Goal: Task Accomplishment & Management: Manage account settings

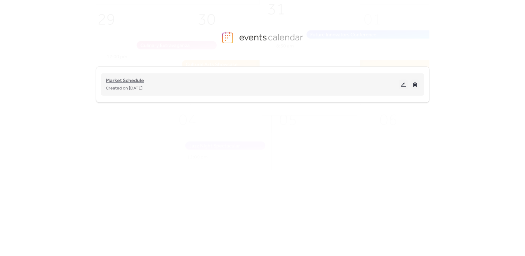
click at [135, 83] on span "Market Schedule" at bounding box center [125, 81] width 38 height 8
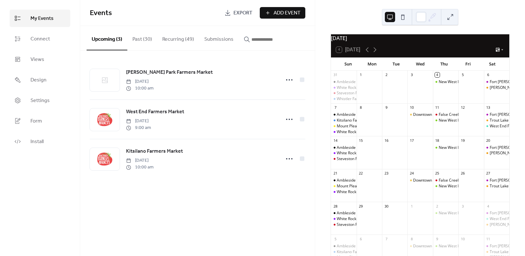
click at [283, 16] on span "Add Event" at bounding box center [287, 13] width 27 height 8
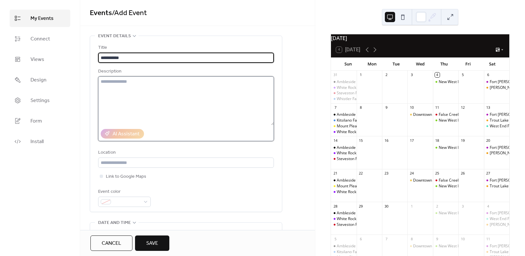
click at [148, 80] on textarea at bounding box center [186, 100] width 176 height 49
click at [136, 57] on input "**********" at bounding box center [186, 58] width 176 height 10
click at [151, 58] on input "**********" at bounding box center [186, 58] width 176 height 10
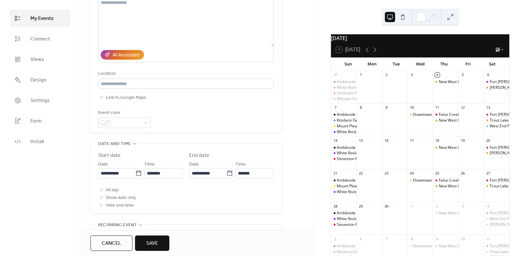
scroll to position [96, 0]
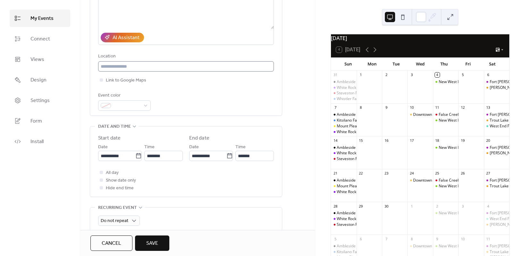
type input "**********"
click at [151, 68] on input "text" at bounding box center [186, 66] width 176 height 10
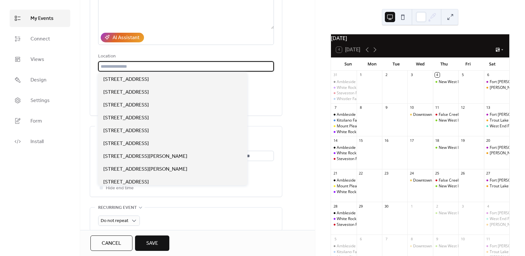
paste input "**********"
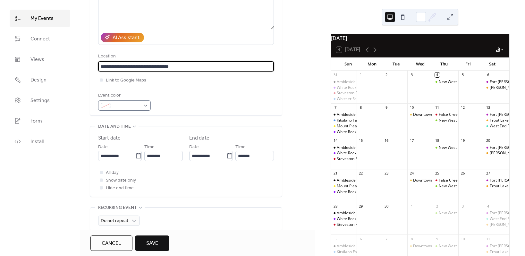
type input "**********"
click at [137, 105] on span at bounding box center [127, 106] width 27 height 8
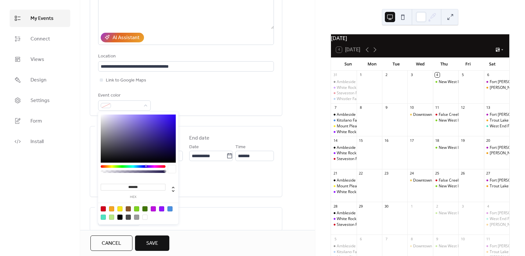
click at [100, 209] on div at bounding box center [139, 213] width 82 height 20
click at [103, 209] on div at bounding box center [103, 208] width 5 height 5
type input "*******"
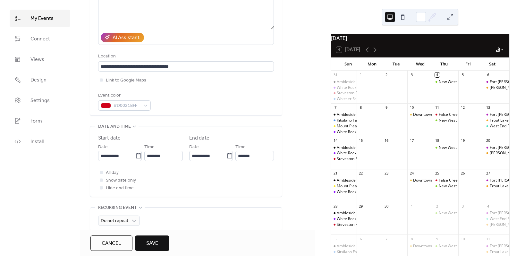
click at [254, 127] on div "**********" at bounding box center [186, 161] width 176 height 70
click at [223, 156] on input "**********" at bounding box center [207, 156] width 37 height 10
click at [215, 135] on label "End date" at bounding box center [231, 138] width 85 height 8
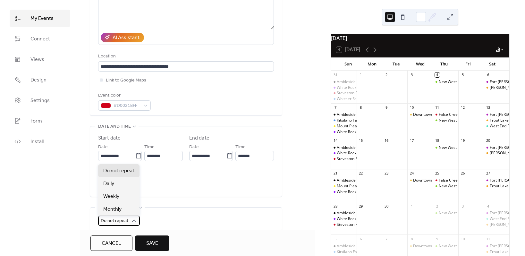
click at [124, 219] on span "Do not repeat" at bounding box center [115, 221] width 28 height 9
click at [120, 194] on div "Weekly" at bounding box center [118, 196] width 41 height 13
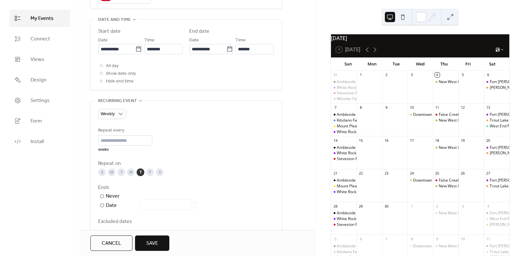
scroll to position [257, 0]
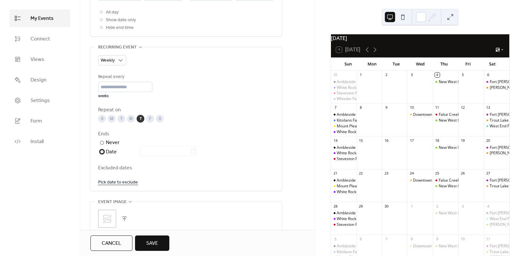
click at [117, 151] on div "Date" at bounding box center [151, 152] width 90 height 8
click at [196, 151] on icon at bounding box center [193, 151] width 6 height 6
click at [190, 151] on input "text" at bounding box center [165, 151] width 50 height 10
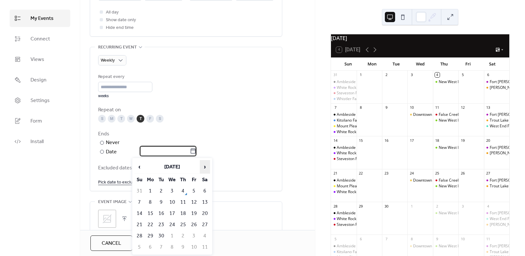
click at [206, 166] on span "›" at bounding box center [205, 166] width 10 height 13
click at [195, 190] on td "3" at bounding box center [194, 191] width 10 height 11
type input "**********"
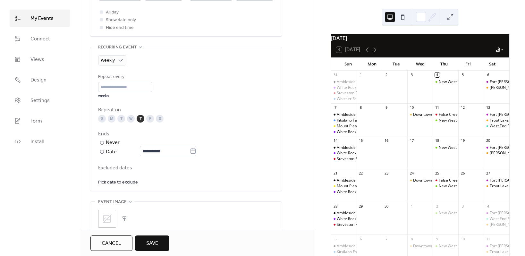
click at [115, 181] on link "Pick date to exclude" at bounding box center [118, 182] width 40 height 8
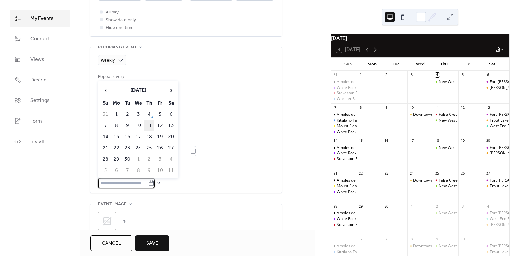
click at [149, 127] on td "11" at bounding box center [149, 125] width 10 height 11
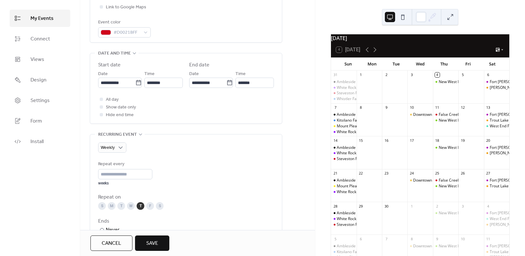
scroll to position [160, 0]
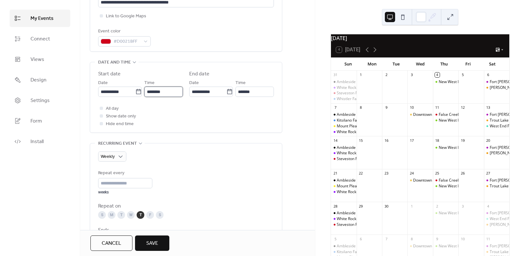
click at [161, 90] on input "********" at bounding box center [163, 92] width 39 height 10
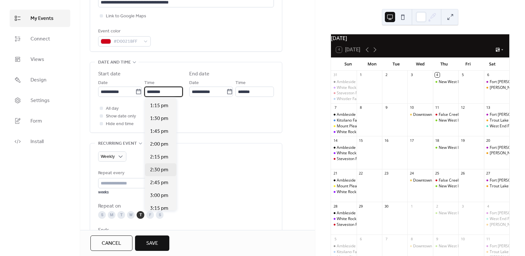
scroll to position [680, 0]
click at [161, 195] on span "3:00 pm" at bounding box center [159, 195] width 18 height 8
type input "*******"
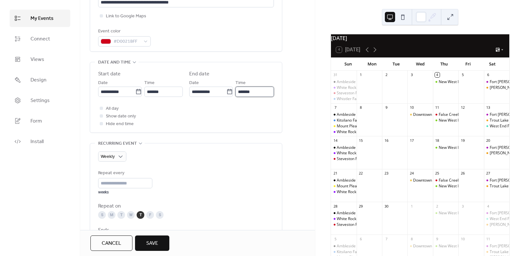
click at [246, 97] on input "*******" at bounding box center [255, 92] width 39 height 10
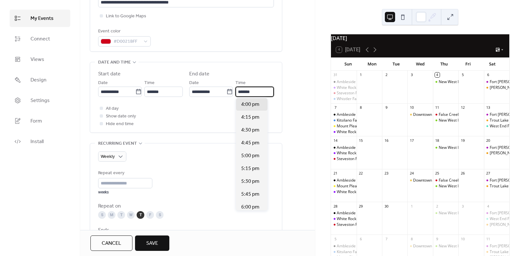
scroll to position [128, 0]
click at [250, 170] on span "7:00 pm" at bounding box center [250, 169] width 18 height 8
type input "*******"
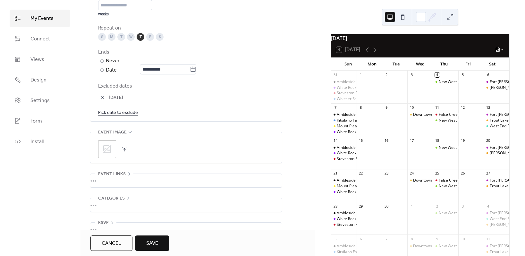
scroll to position [353, 0]
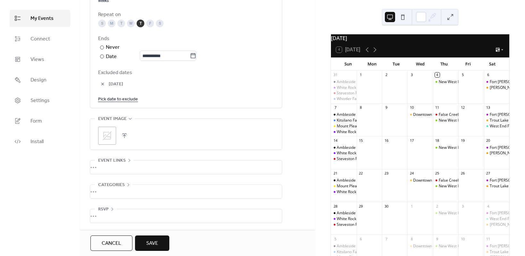
click at [114, 135] on div ";" at bounding box center [107, 136] width 18 height 18
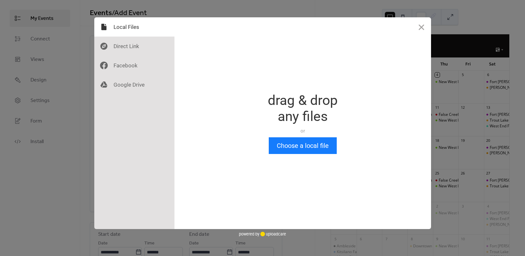
scroll to position [0, 0]
click at [123, 134] on div at bounding box center [356, 123] width 525 height 212
click at [276, 146] on button "Choose a local file" at bounding box center [303, 145] width 68 height 17
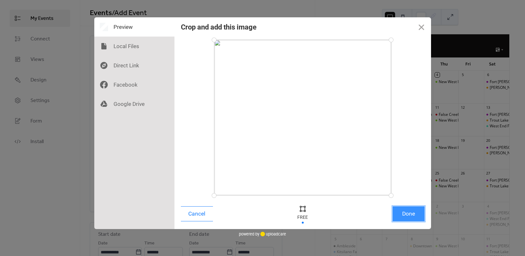
click at [402, 213] on button "Done" at bounding box center [409, 213] width 32 height 15
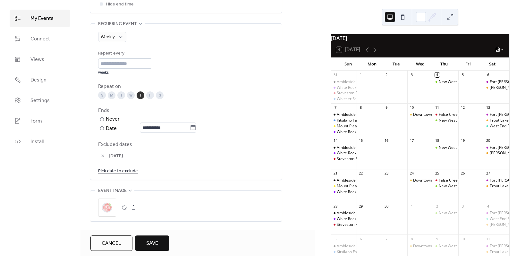
scroll to position [353, 0]
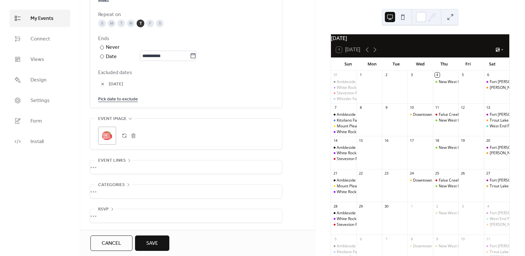
click at [117, 165] on div "•••" at bounding box center [186, 166] width 192 height 13
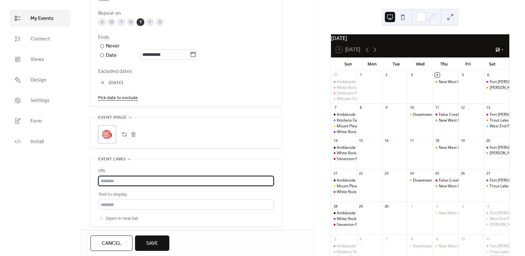
click at [119, 183] on input "text" at bounding box center [186, 181] width 176 height 10
paste input "**********"
type input "**********"
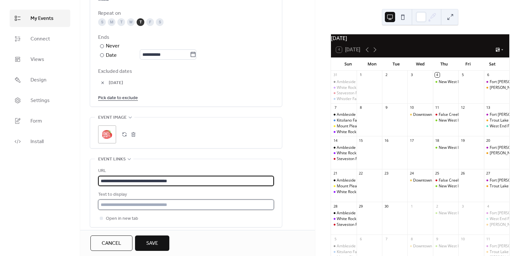
click at [143, 205] on input "text" at bounding box center [186, 205] width 176 height 10
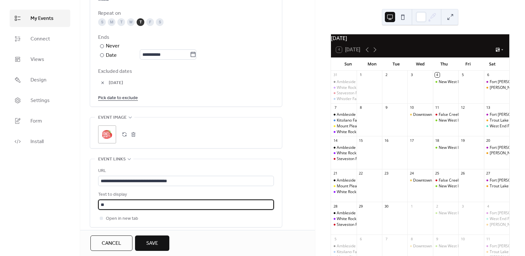
type input "*"
type input "**********"
click at [148, 244] on span "Save" at bounding box center [152, 244] width 12 height 8
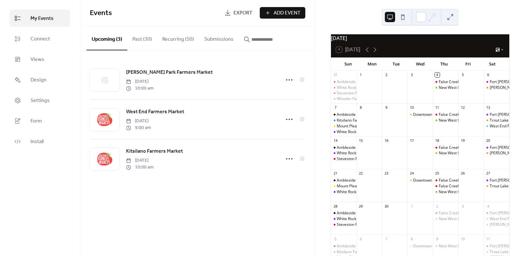
click at [177, 40] on button "Recurring (50)" at bounding box center [178, 38] width 42 height 24
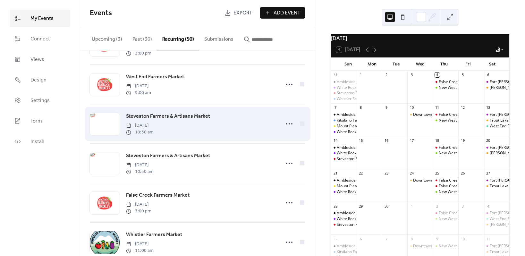
scroll to position [1739, 0]
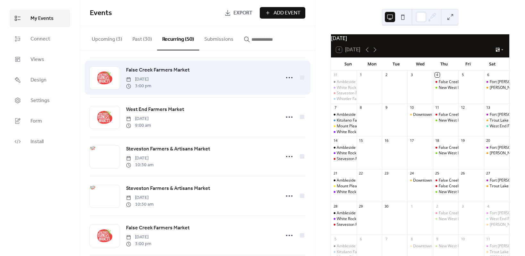
click at [147, 74] on span "False Creek Farmers Market" at bounding box center [158, 70] width 64 height 8
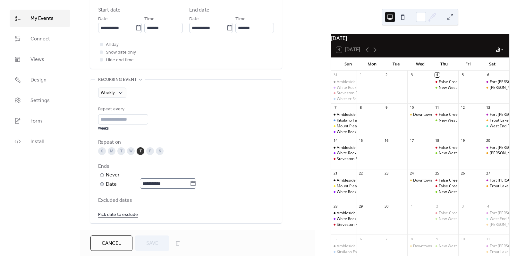
scroll to position [225, 0]
click at [124, 214] on link "Pick date to exclude" at bounding box center [118, 214] width 40 height 8
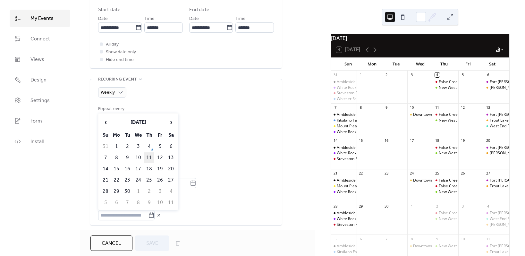
click at [151, 154] on td "11" at bounding box center [149, 157] width 10 height 11
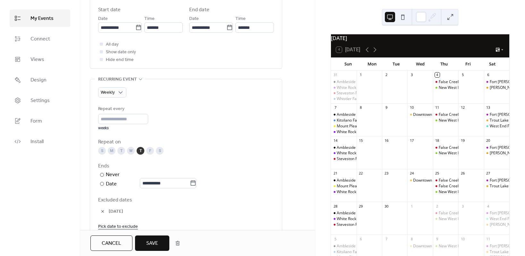
click at [150, 241] on span "Save" at bounding box center [152, 244] width 12 height 8
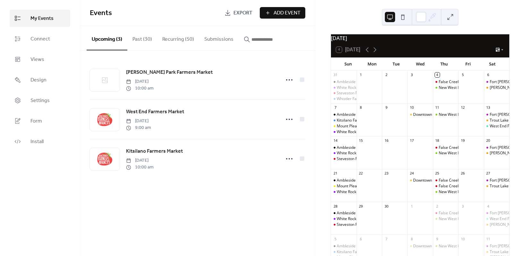
click at [168, 39] on button "Recurring (50)" at bounding box center [178, 38] width 42 height 24
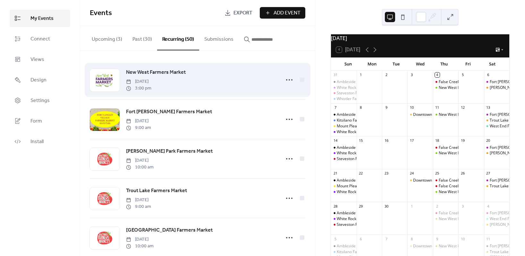
click at [154, 72] on span "New West Farmers Market" at bounding box center [156, 73] width 60 height 8
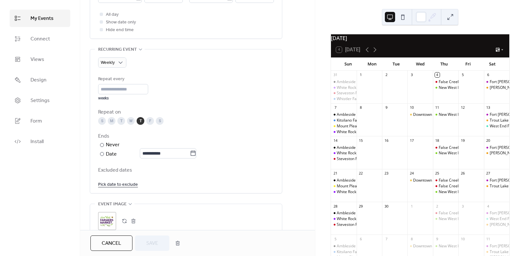
scroll to position [257, 0]
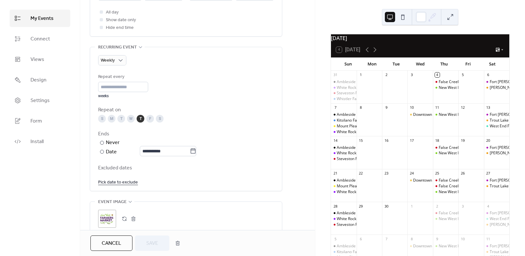
click at [112, 183] on link "Pick date to exclude" at bounding box center [118, 182] width 40 height 8
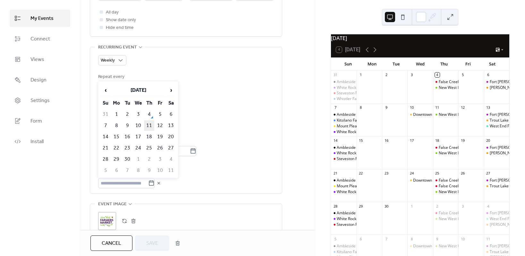
click at [150, 125] on td "11" at bounding box center [149, 125] width 10 height 11
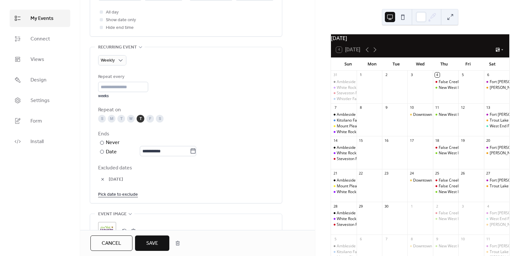
click at [150, 245] on span "Save" at bounding box center [152, 244] width 12 height 8
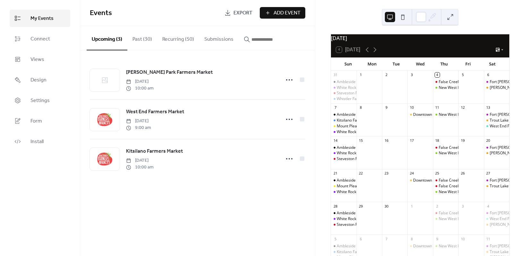
click at [181, 38] on button "Recurring (50)" at bounding box center [178, 38] width 42 height 24
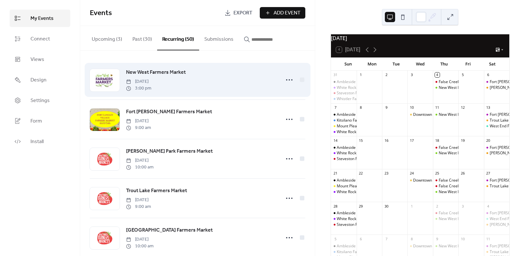
click at [151, 77] on div "New West Farmers Market [DATE] 3:00 pm" at bounding box center [201, 79] width 150 height 23
click at [109, 80] on div at bounding box center [105, 80] width 30 height 22
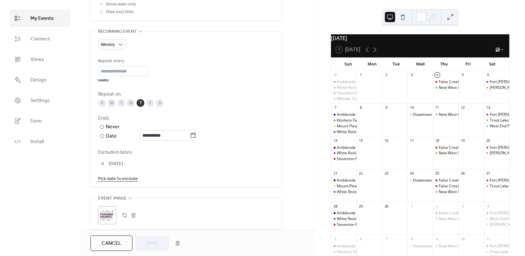
scroll to position [289, 0]
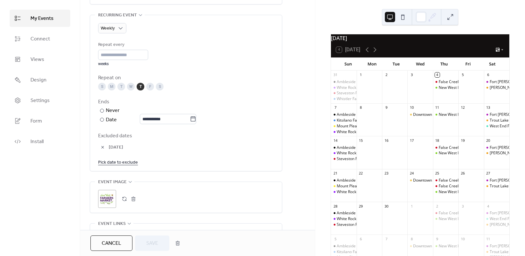
click at [126, 243] on button "Cancel" at bounding box center [111, 243] width 42 height 15
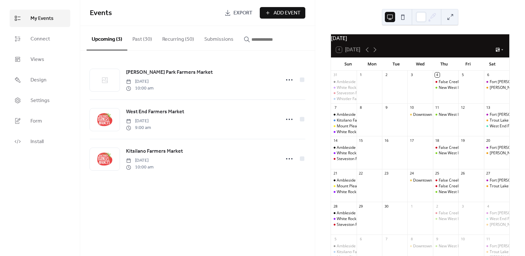
click at [181, 44] on button "Recurring (50)" at bounding box center [178, 38] width 42 height 24
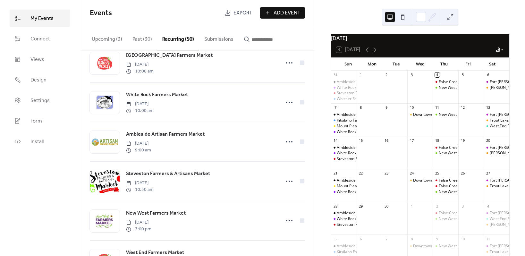
scroll to position [225, 0]
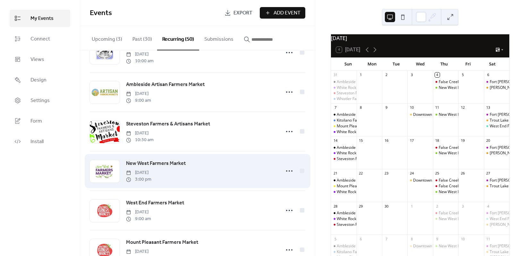
click at [102, 173] on div at bounding box center [105, 171] width 30 height 22
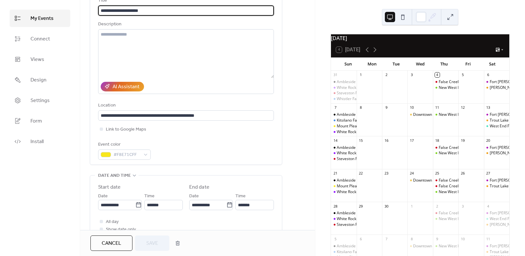
scroll to position [160, 0]
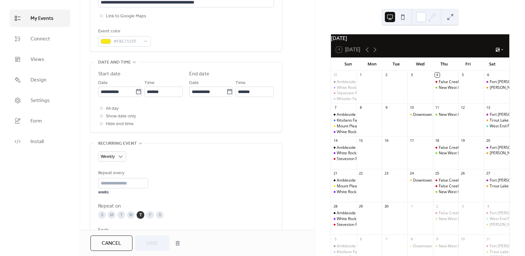
click at [111, 242] on span "Cancel" at bounding box center [112, 244] width 20 height 8
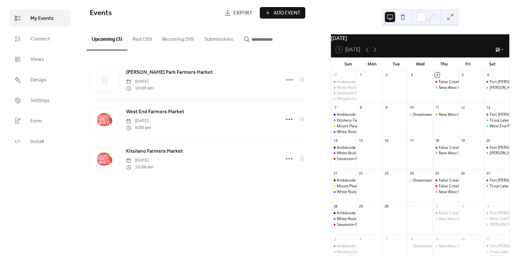
click at [191, 37] on button "Recurring (50)" at bounding box center [178, 38] width 42 height 24
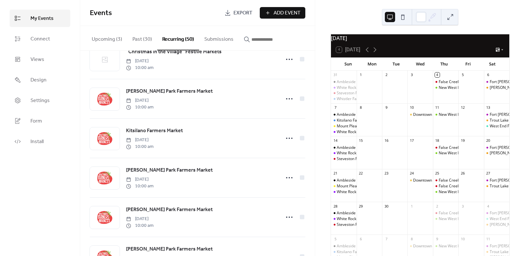
scroll to position [1264, 0]
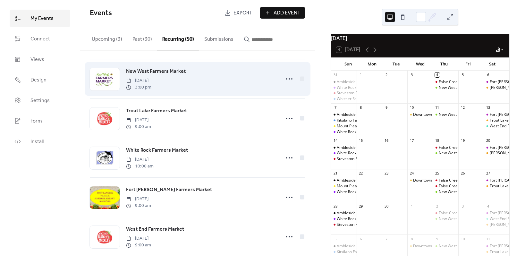
click at [151, 84] on span "[DATE]" at bounding box center [138, 80] width 25 height 7
click at [105, 90] on div at bounding box center [105, 79] width 30 height 22
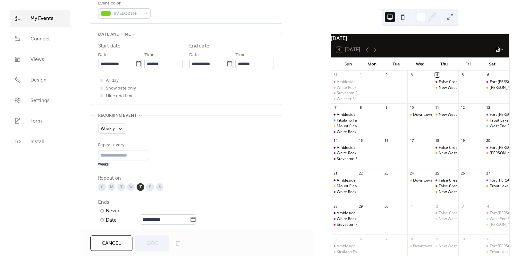
scroll to position [193, 0]
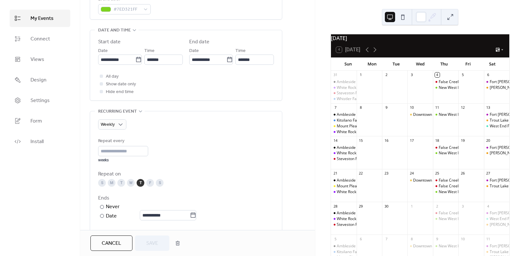
click at [113, 241] on span "Cancel" at bounding box center [112, 244] width 20 height 8
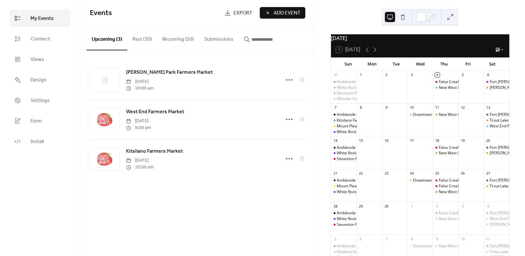
click at [181, 39] on button "Recurring (50)" at bounding box center [178, 38] width 42 height 24
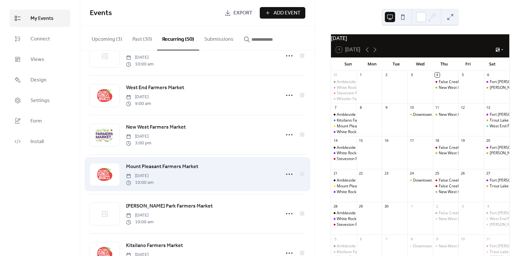
scroll to position [616, 0]
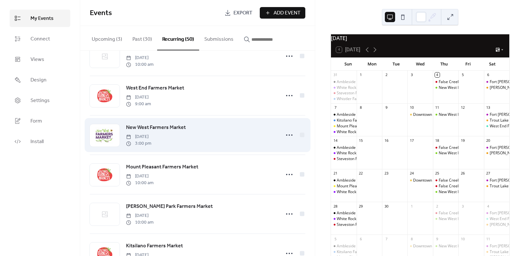
click at [151, 140] on span "[DATE]" at bounding box center [138, 136] width 25 height 7
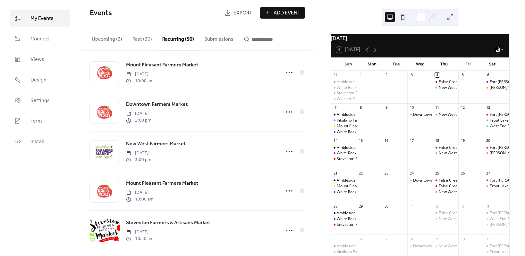
scroll to position [359, 0]
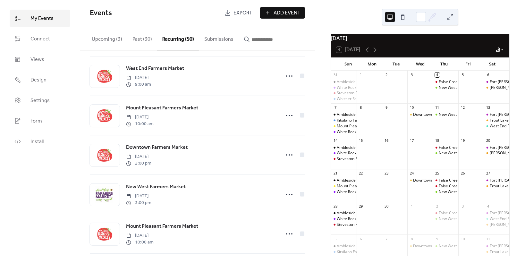
click at [109, 38] on button "Upcoming (3)" at bounding box center [107, 38] width 41 height 24
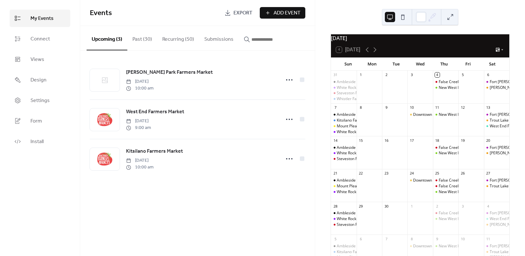
click at [181, 41] on button "Recurring (50)" at bounding box center [178, 38] width 42 height 24
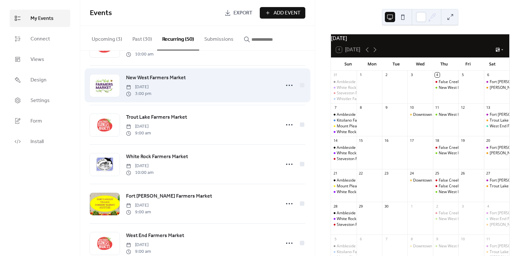
scroll to position [1193, 0]
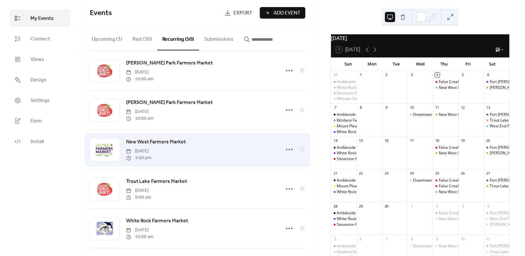
click at [151, 155] on span "[DATE]" at bounding box center [138, 151] width 25 height 7
click at [111, 161] on div at bounding box center [105, 150] width 30 height 22
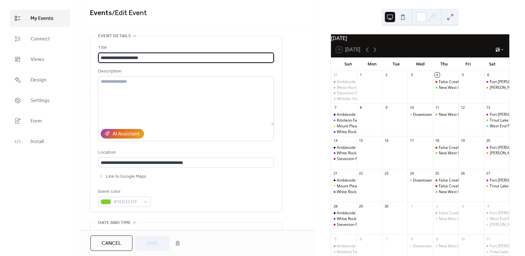
type input "**********"
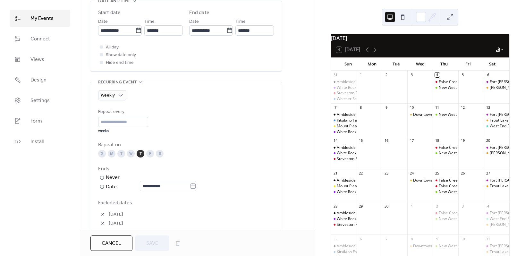
scroll to position [225, 0]
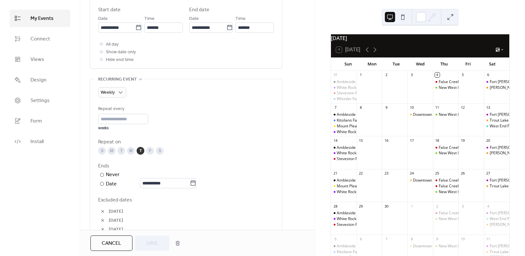
click at [107, 240] on span "Cancel" at bounding box center [112, 244] width 20 height 8
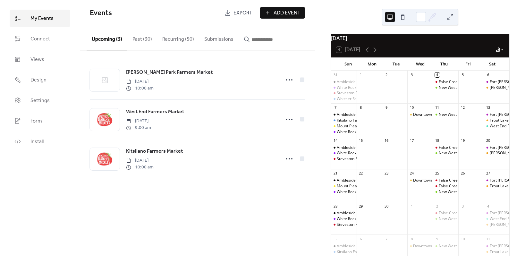
click at [268, 36] on input "button" at bounding box center [271, 40] width 39 height 8
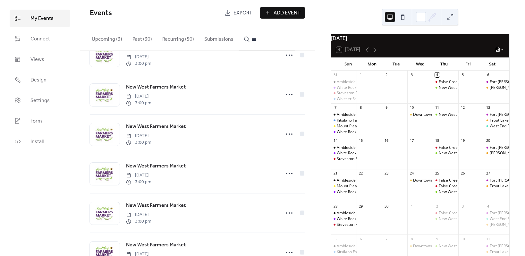
scroll to position [92, 0]
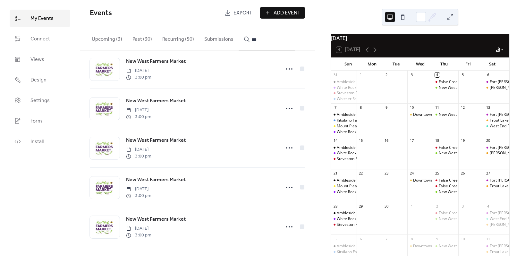
type input "***"
click at [107, 220] on div at bounding box center [105, 227] width 30 height 22
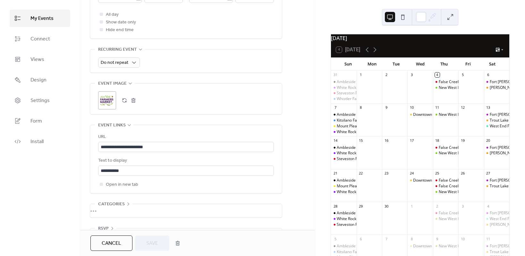
scroll to position [275, 0]
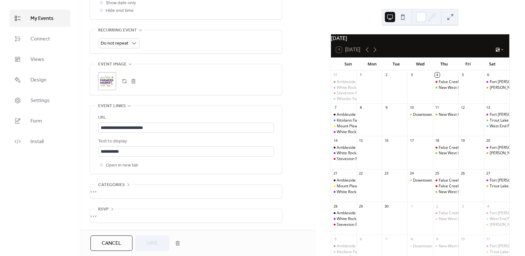
click at [112, 245] on span "Cancel" at bounding box center [112, 244] width 20 height 8
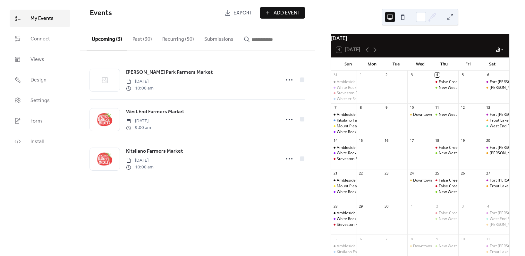
click at [277, 35] on button "button" at bounding box center [267, 38] width 56 height 24
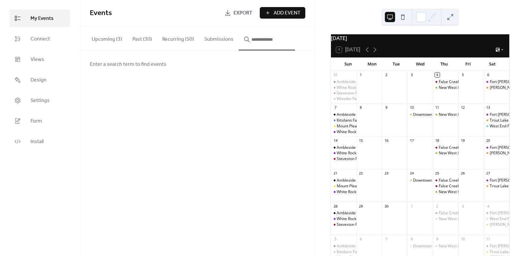
click at [239, 26] on button "button" at bounding box center [267, 38] width 56 height 24
click at [254, 39] on input "button" at bounding box center [271, 40] width 39 height 8
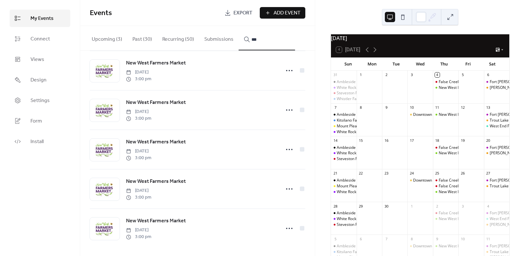
scroll to position [92, 0]
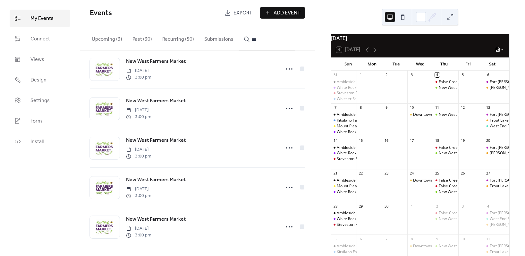
type input "***"
click at [100, 193] on div at bounding box center [105, 187] width 30 height 22
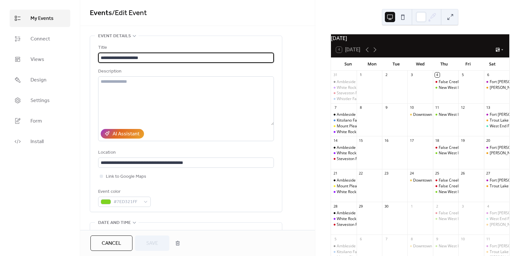
type input "**********"
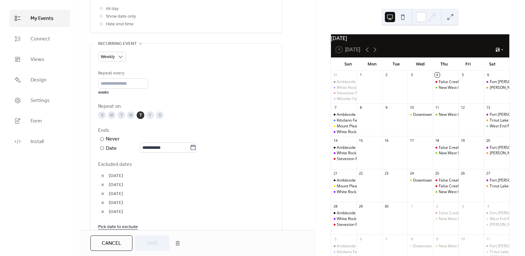
scroll to position [321, 0]
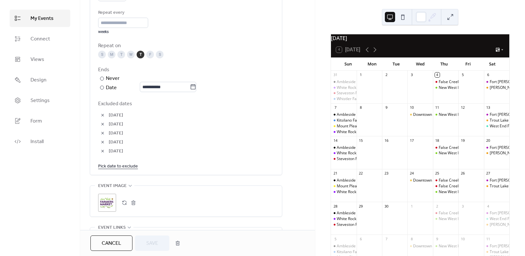
click at [125, 167] on link "Pick date to exclude" at bounding box center [118, 166] width 40 height 8
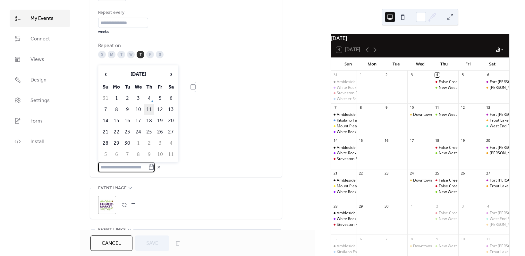
click at [152, 109] on td "11" at bounding box center [149, 109] width 10 height 11
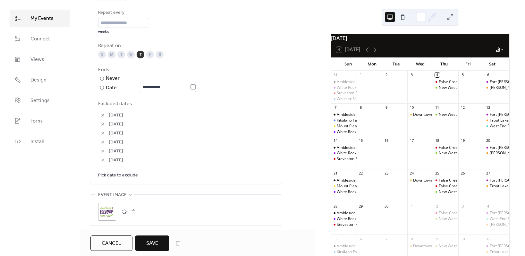
click at [153, 243] on span "Save" at bounding box center [152, 244] width 12 height 8
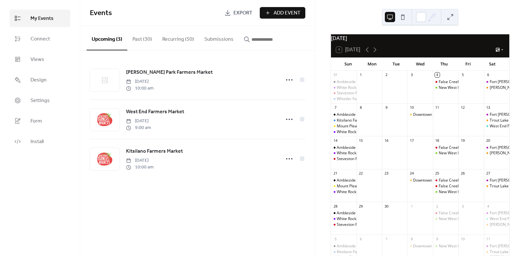
click at [262, 41] on input "button" at bounding box center [271, 40] width 39 height 8
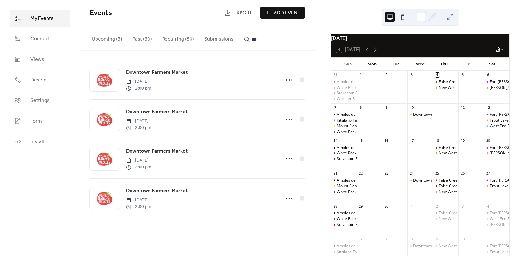
type input "***"
click at [110, 200] on div at bounding box center [105, 198] width 30 height 22
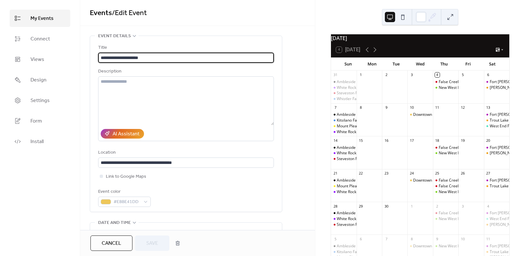
type input "**********"
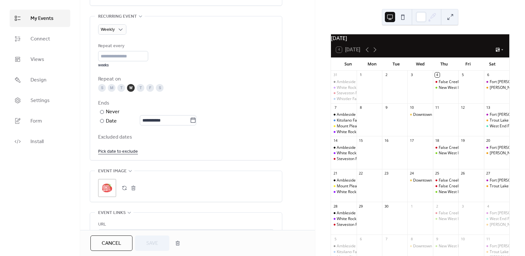
scroll to position [289, 0]
click at [118, 150] on link "Pick date to exclude" at bounding box center [118, 150] width 40 height 8
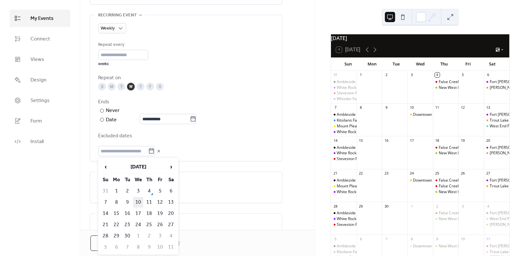
click at [140, 200] on td "10" at bounding box center [138, 202] width 10 height 11
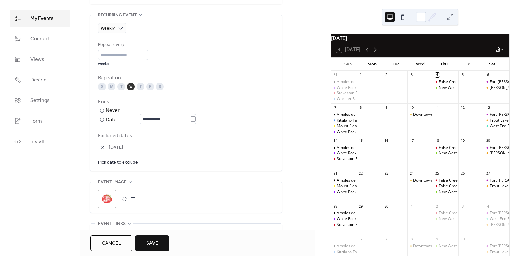
click at [154, 246] on span "Save" at bounding box center [152, 244] width 12 height 8
